Goal: Task Accomplishment & Management: Manage account settings

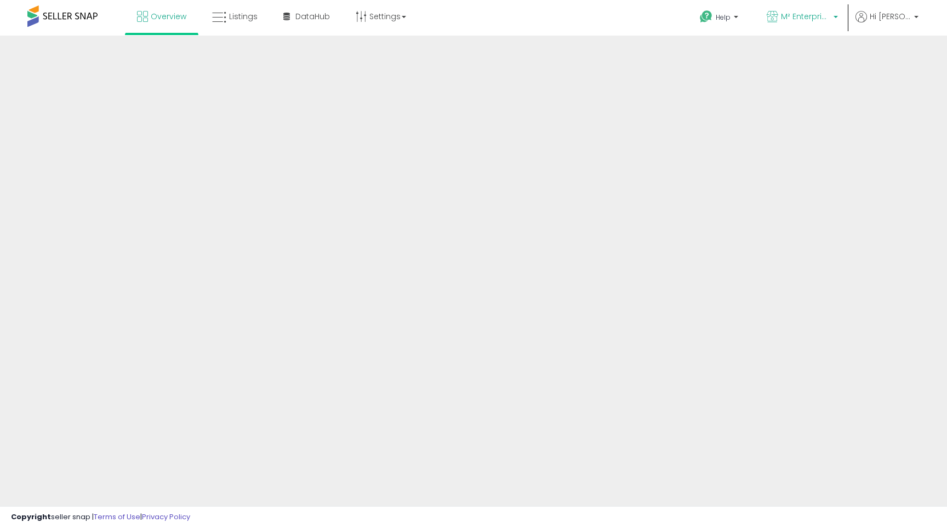
click at [825, 12] on span "M² Enterprises" at bounding box center [805, 16] width 49 height 11
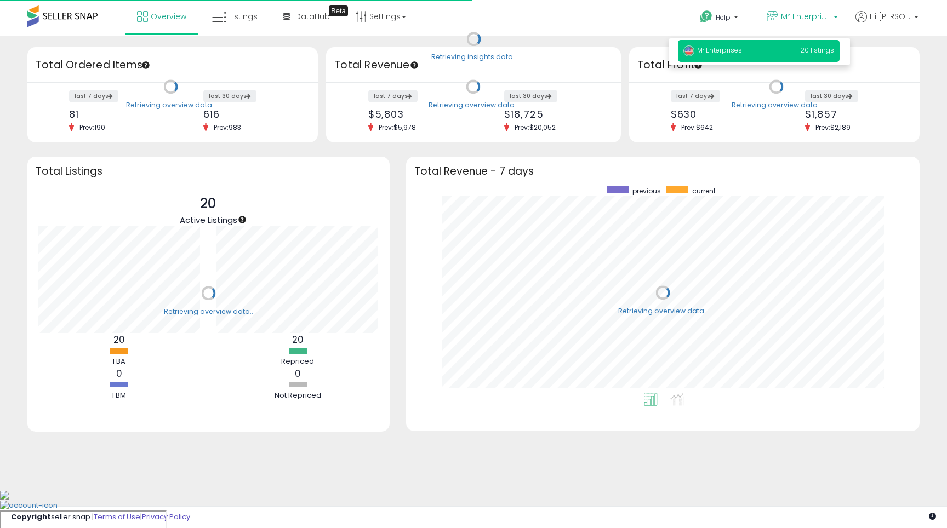
scroll to position [207, 491]
click at [809, 21] on span "M² Enterprises" at bounding box center [805, 16] width 49 height 11
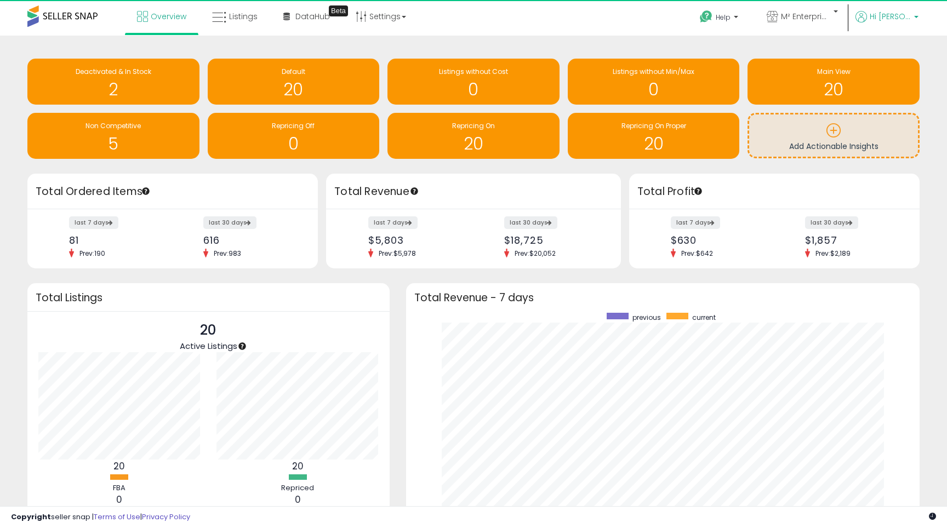
click at [897, 21] on span "Hi [PERSON_NAME]" at bounding box center [890, 16] width 41 height 11
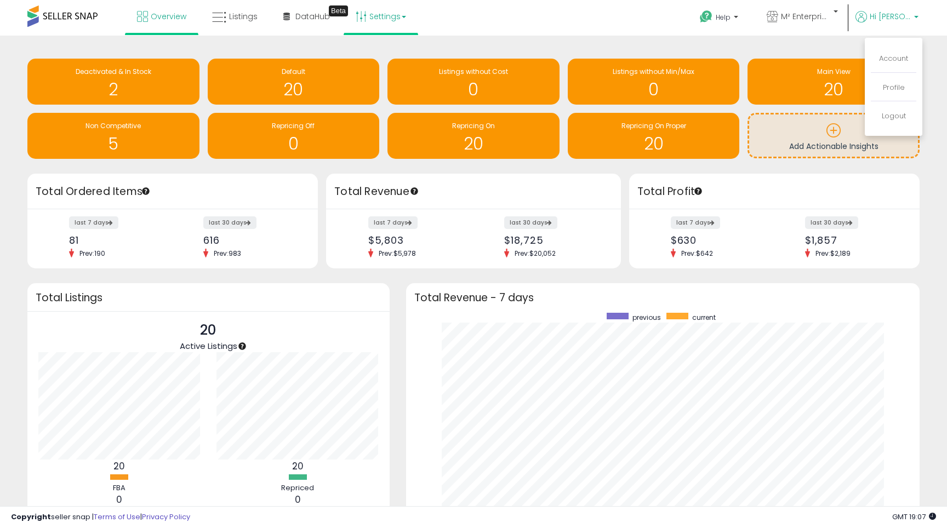
click at [385, 22] on link "Settings" at bounding box center [380, 16] width 67 height 33
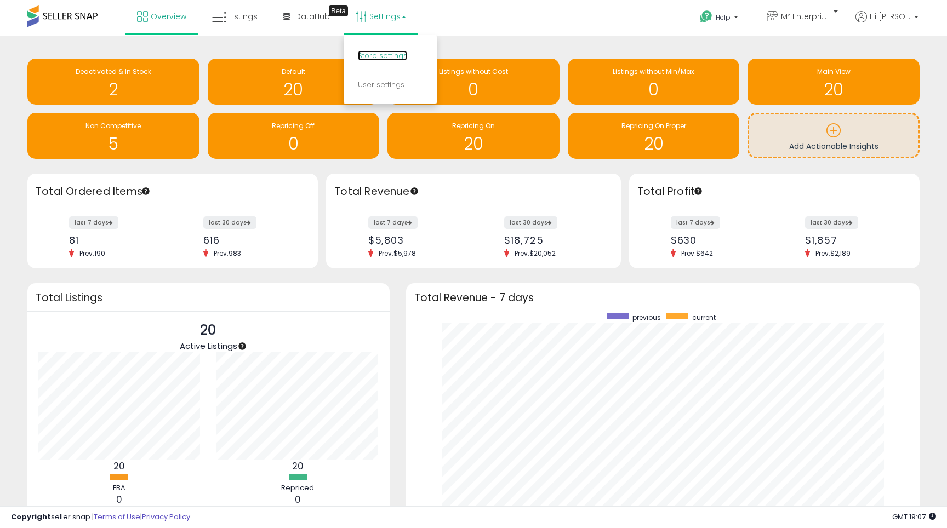
click at [396, 57] on link "Store settings" at bounding box center [382, 55] width 49 height 10
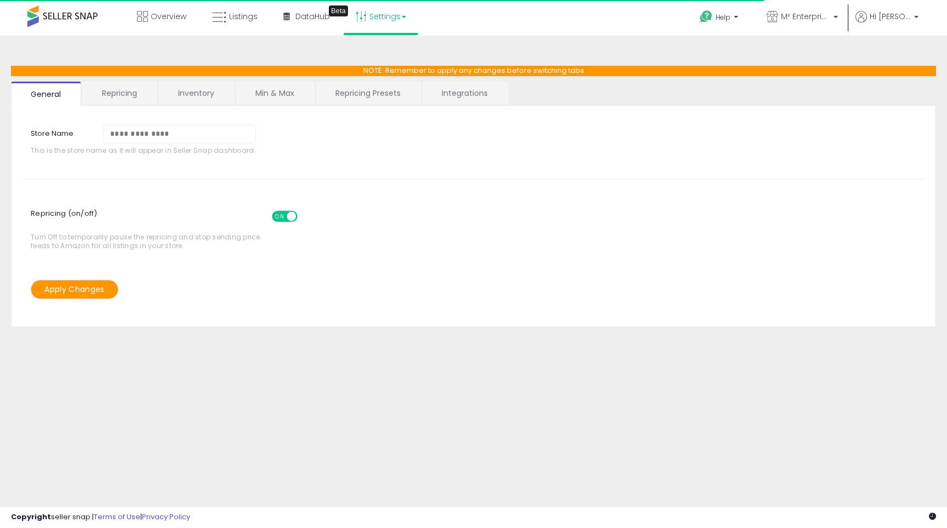
click at [403, 90] on link "Repricing Presets" at bounding box center [368, 93] width 105 height 23
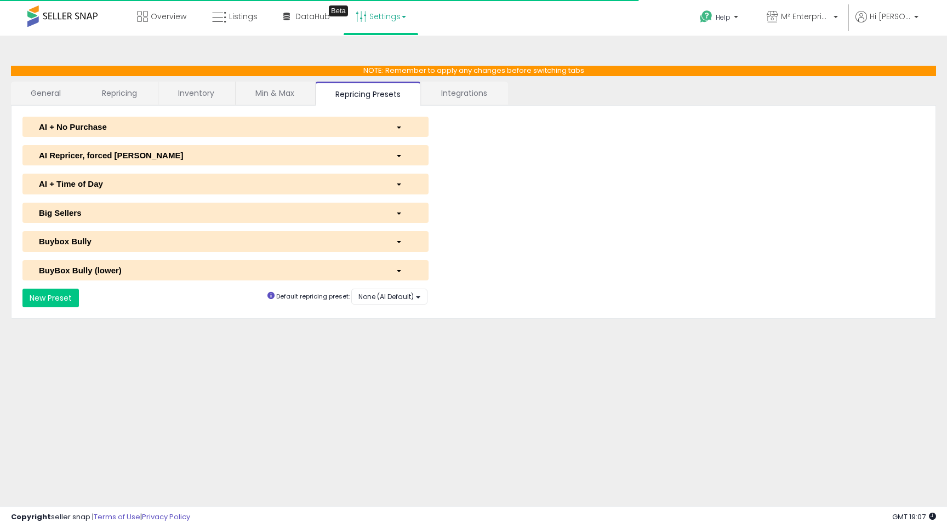
click at [451, 92] on link "Integrations" at bounding box center [463, 93] width 85 height 23
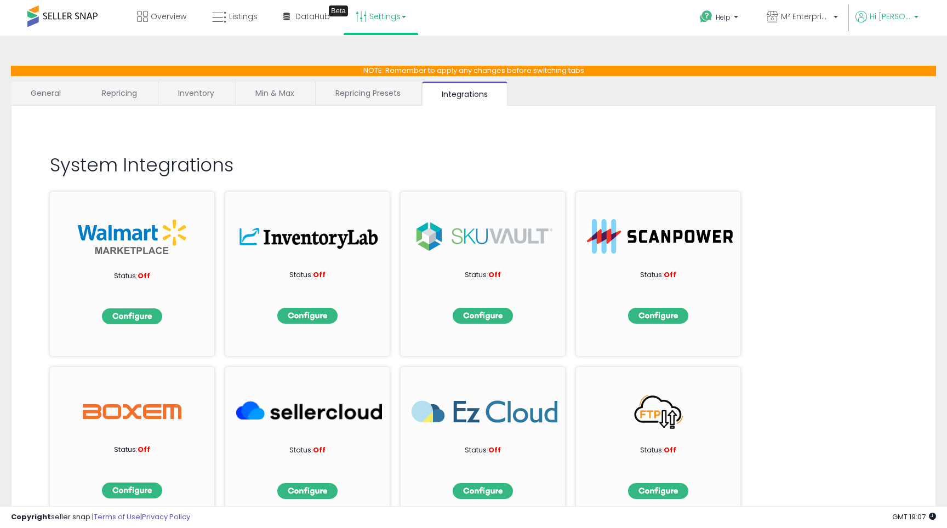
click at [867, 16] on icon at bounding box center [861, 17] width 12 height 12
click at [884, 54] on link "Account" at bounding box center [893, 58] width 29 height 10
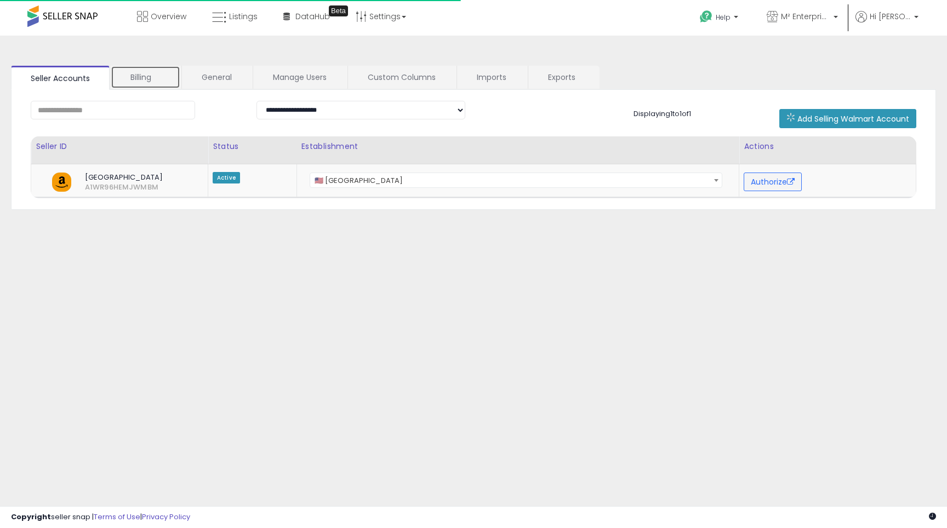
click at [144, 68] on link "Billing" at bounding box center [146, 77] width 70 height 23
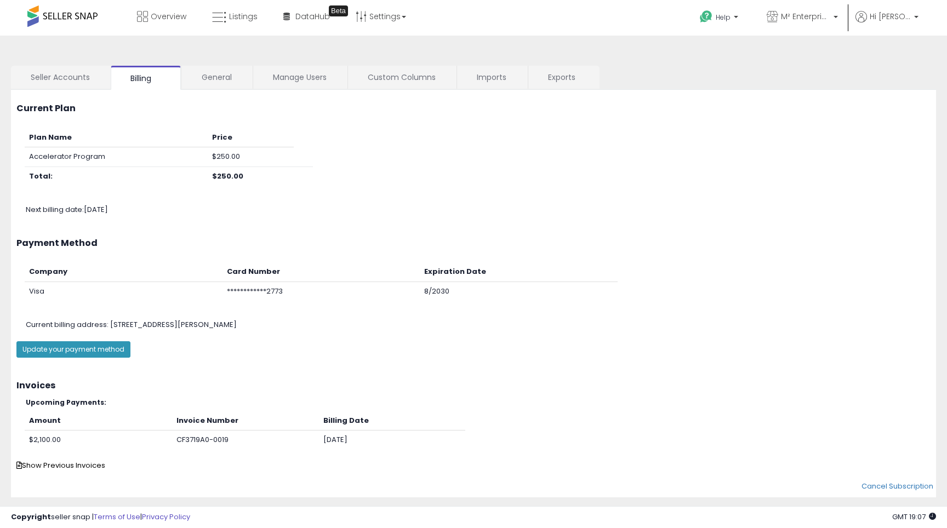
click at [214, 178] on b "$250.00" at bounding box center [227, 176] width 31 height 10
click at [226, 174] on b "$250.00" at bounding box center [227, 176] width 31 height 10
click at [226, 175] on b "$250.00" at bounding box center [227, 176] width 31 height 10
click at [226, 141] on th "Price" at bounding box center [251, 137] width 86 height 19
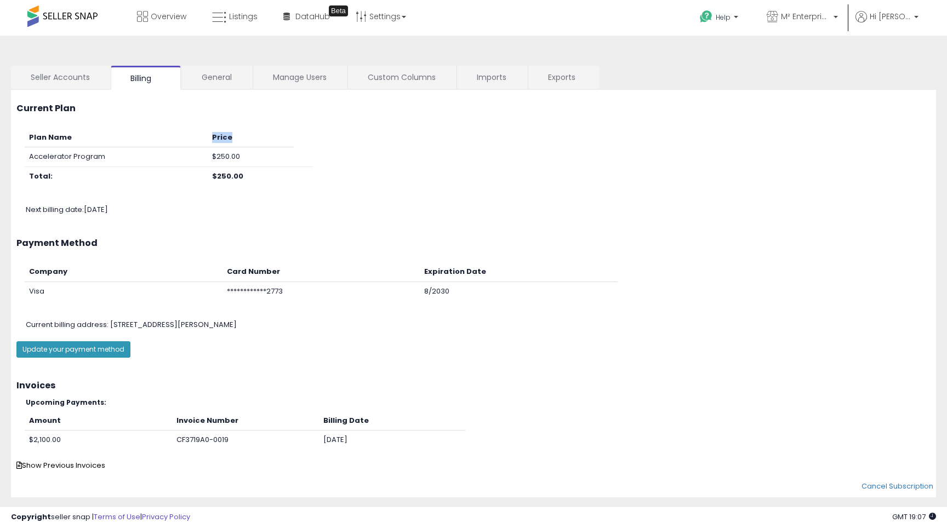
click at [226, 141] on th "Price" at bounding box center [251, 137] width 86 height 19
click at [226, 149] on td "$250.00" at bounding box center [251, 157] width 86 height 20
